Goal: Task Accomplishment & Management: Manage account settings

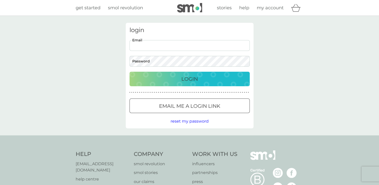
click at [224, 43] on input "Email" at bounding box center [190, 45] width 120 height 11
type input "[EMAIL_ADDRESS][DOMAIN_NAME]"
click at [130, 72] on button "Login" at bounding box center [190, 79] width 120 height 15
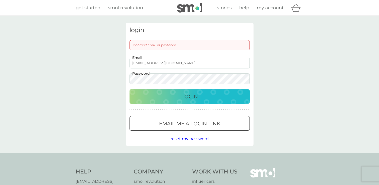
click at [203, 123] on p "Email me a login link" at bounding box center [189, 124] width 61 height 8
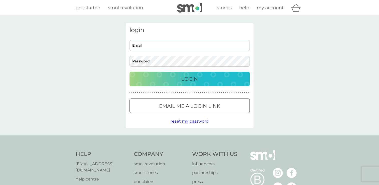
click at [165, 44] on input "Email" at bounding box center [190, 45] width 120 height 11
type input "[EMAIL_ADDRESS][DOMAIN_NAME]"
click at [130, 72] on button "Login" at bounding box center [190, 79] width 120 height 15
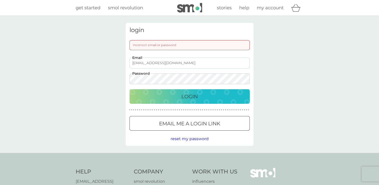
click at [114, 73] on div "login Incorrect email or password jihee.kim24@thg.com Email Password Login ● ● …" at bounding box center [189, 84] width 379 height 137
click at [184, 139] on span "reset my password" at bounding box center [190, 138] width 38 height 5
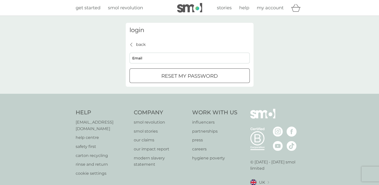
click at [176, 55] on input "Email" at bounding box center [190, 58] width 120 height 11
type input "[EMAIL_ADDRESS][DOMAIN_NAME]"
click at [175, 75] on p "reset my password" at bounding box center [189, 76] width 57 height 8
